Goal: Task Accomplishment & Management: Use online tool/utility

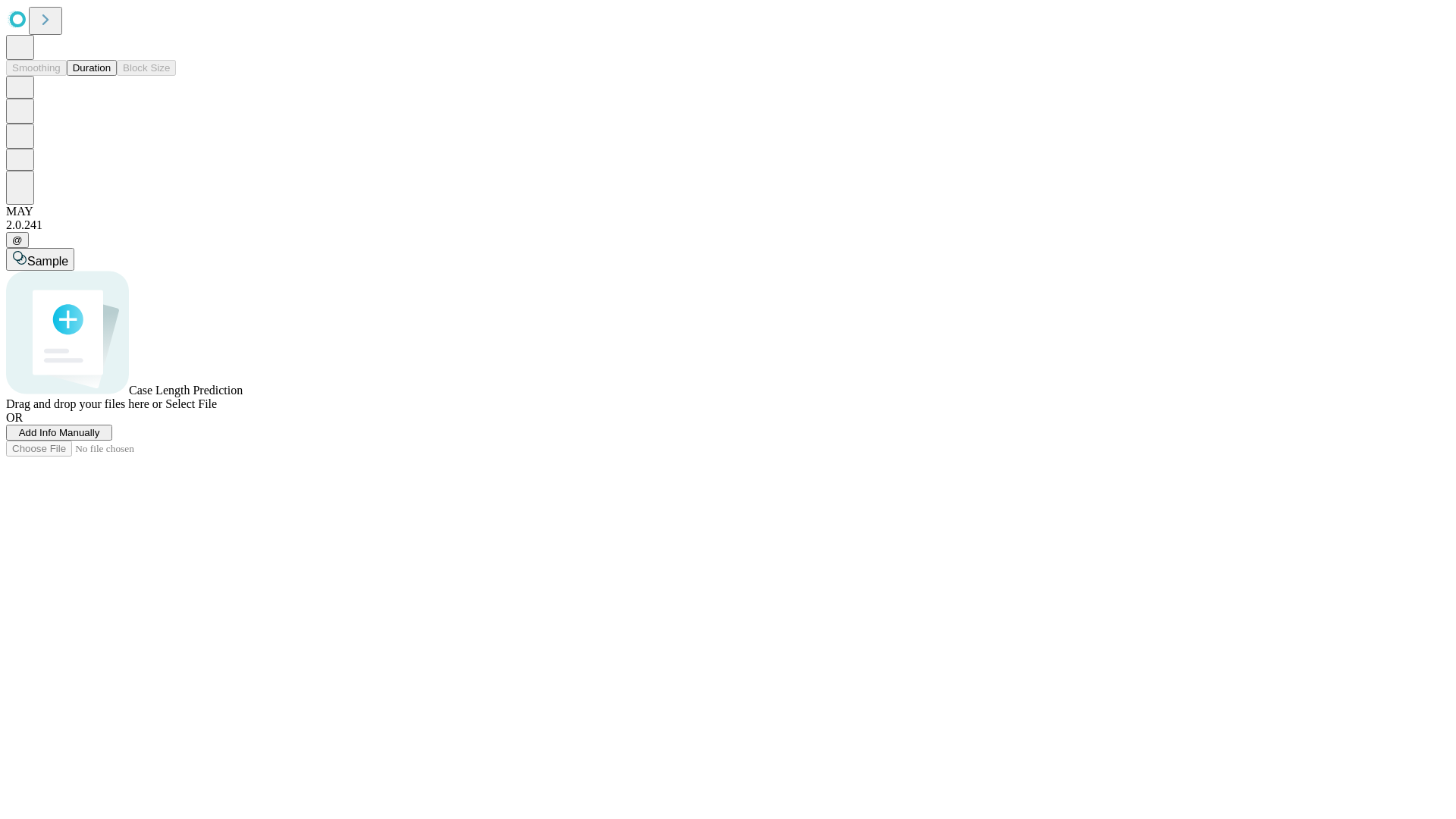
click at [111, 76] on button "Duration" at bounding box center [91, 67] width 50 height 16
click at [217, 410] on span "Select File" at bounding box center [191, 403] width 52 height 13
